Goal: Navigation & Orientation: Find specific page/section

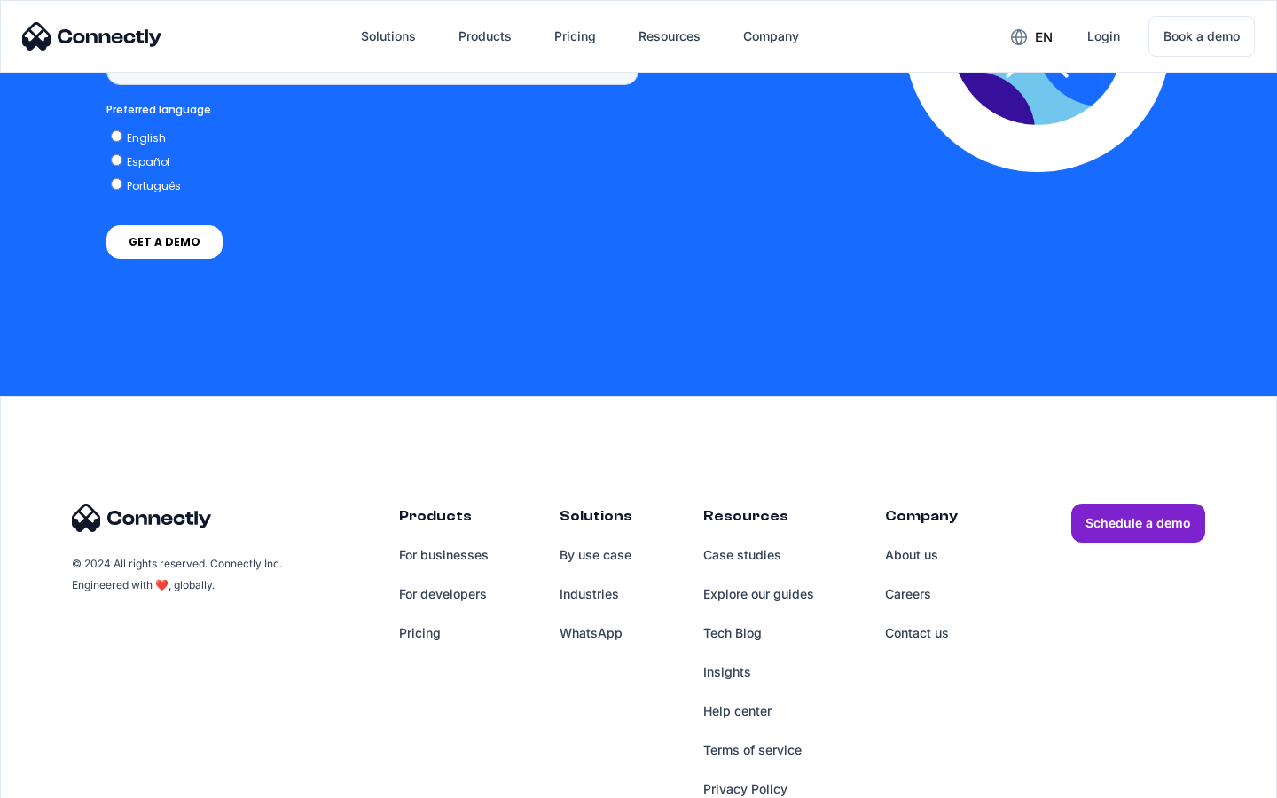
scroll to position [1345, 0]
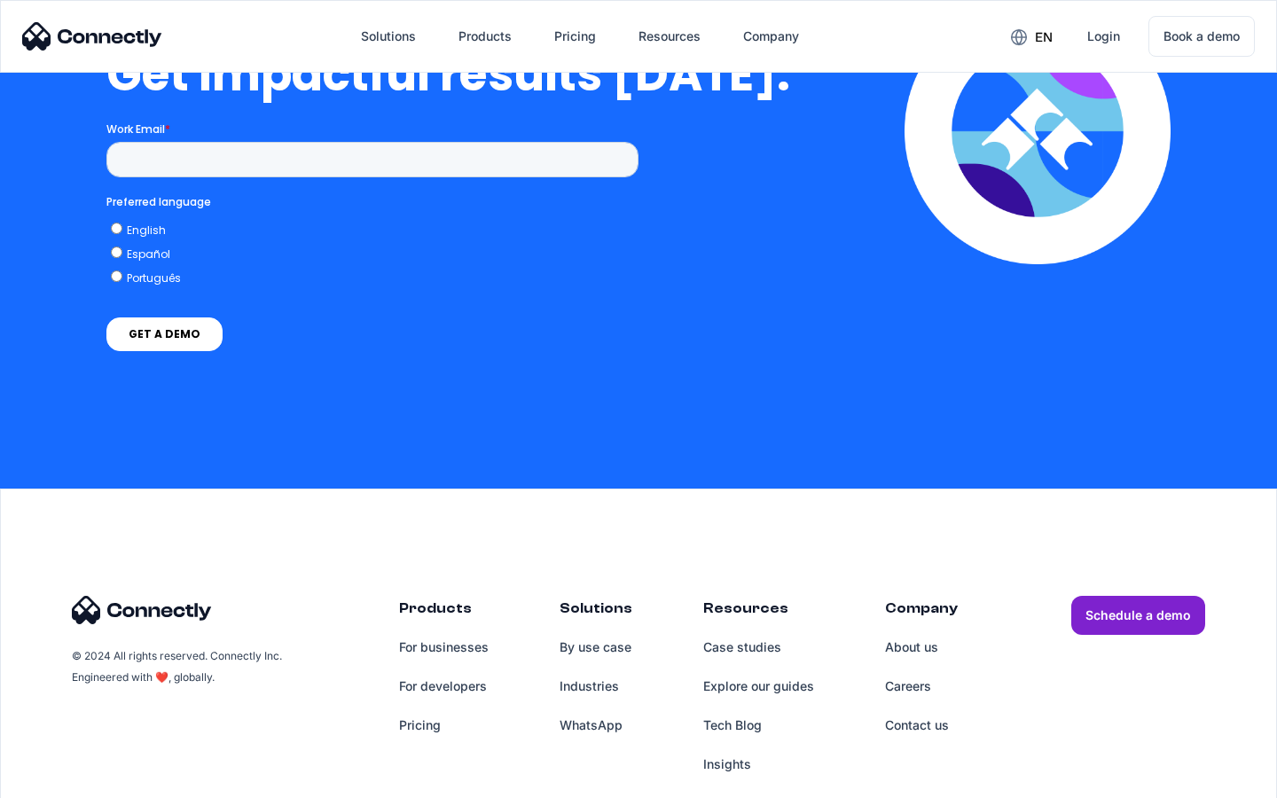
scroll to position [3913, 0]
